Goal: Information Seeking & Learning: Learn about a topic

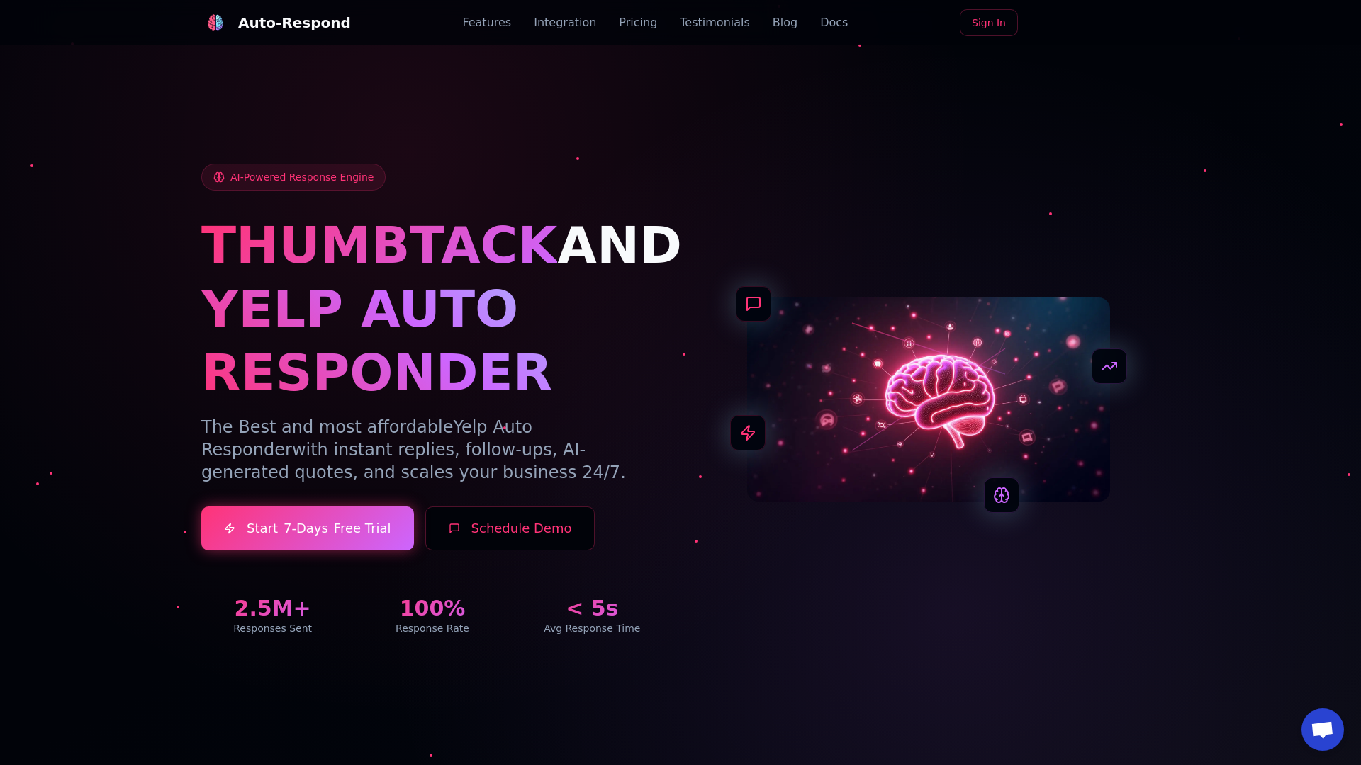
click at [773, 23] on link "Blog" at bounding box center [785, 22] width 25 height 17
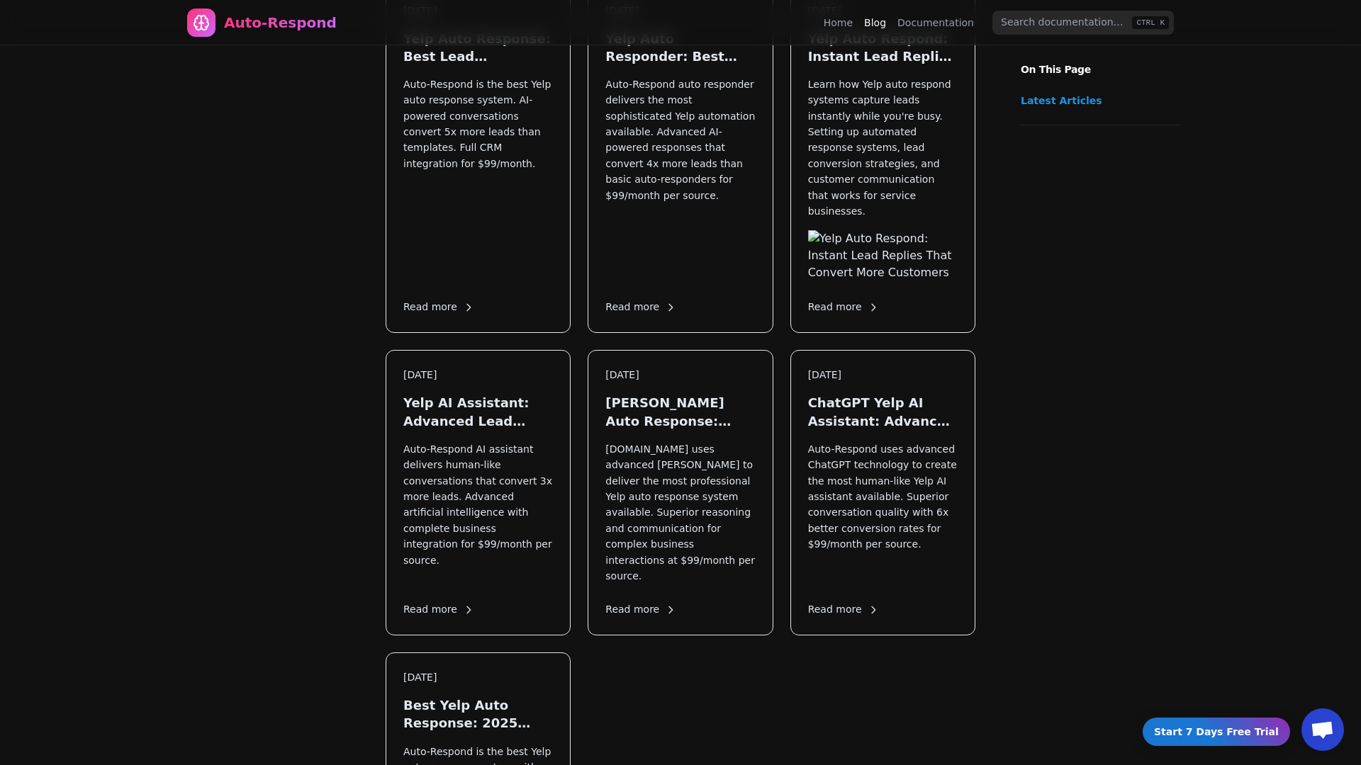
scroll to position [1967, 0]
